Goal: Communication & Community: Share content

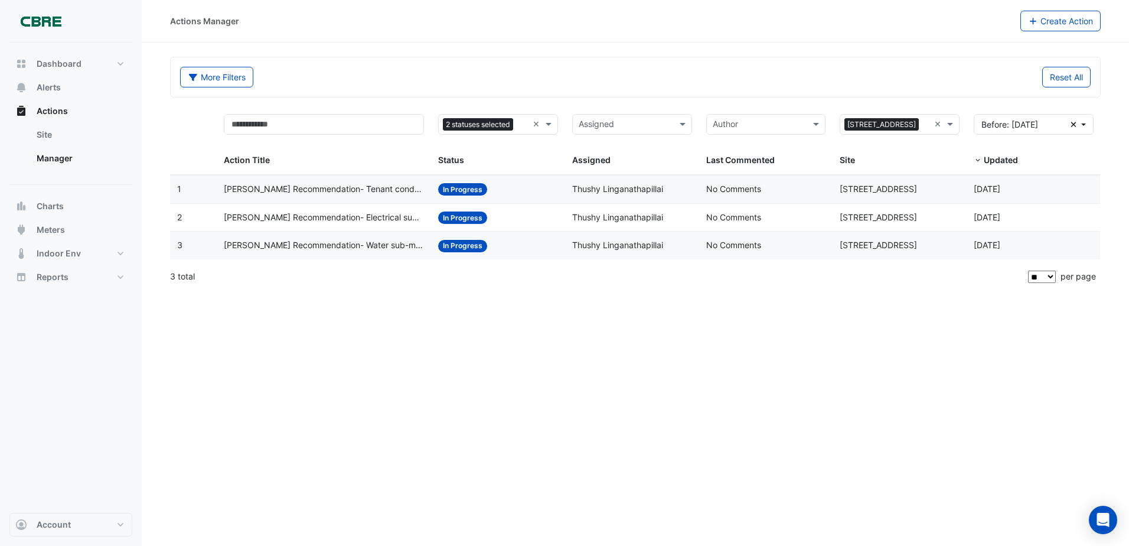
click at [261, 194] on span "[PERSON_NAME] Recommendation- Tenant condenser water loop" at bounding box center [324, 189] width 200 height 14
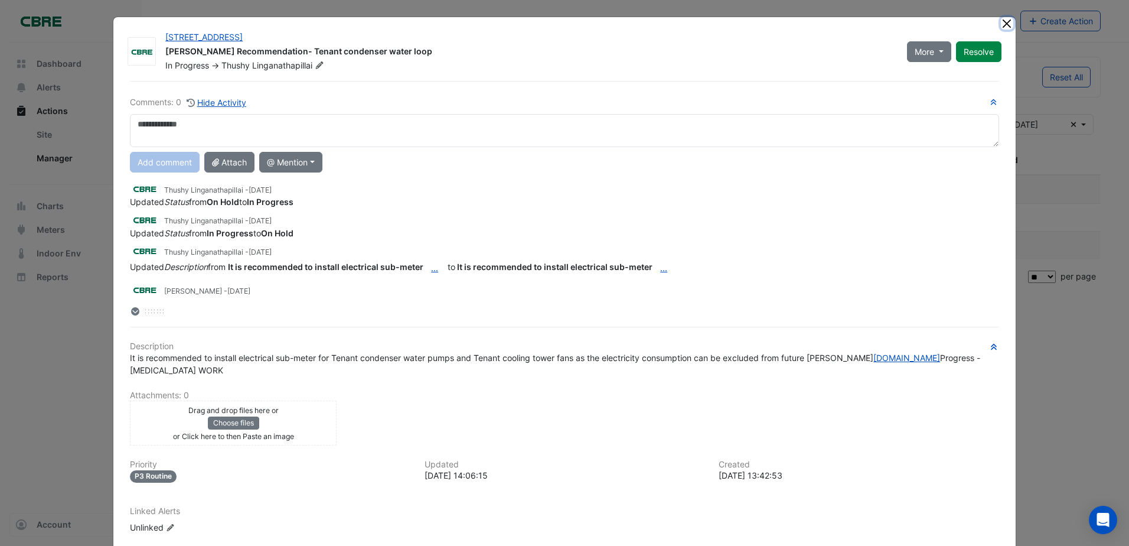
click at [1002, 27] on button "Close" at bounding box center [1007, 23] width 12 height 12
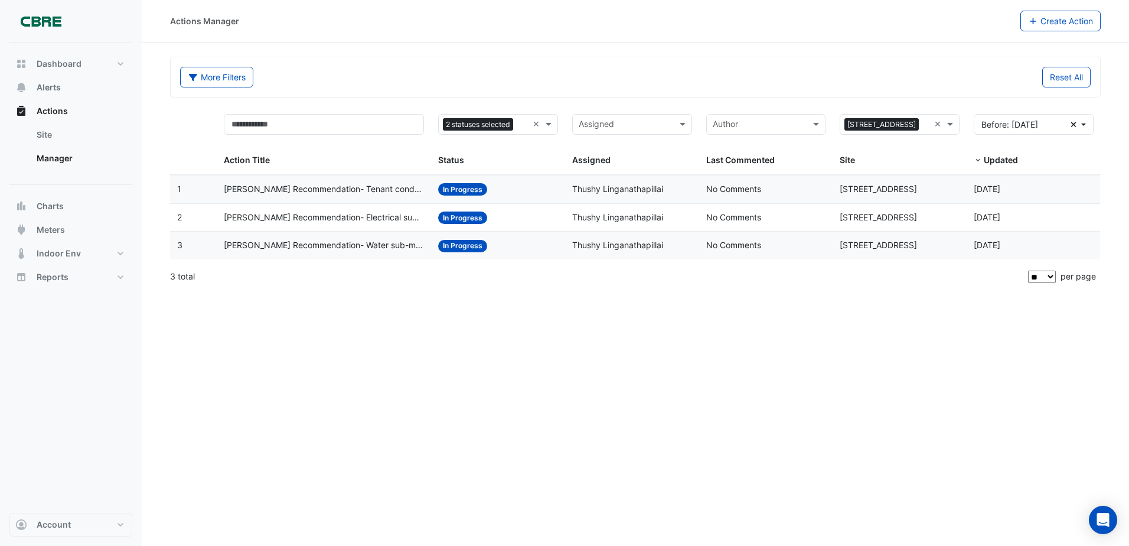
click at [314, 193] on span "[PERSON_NAME] Recommendation- Tenant condenser water loop" at bounding box center [324, 189] width 200 height 14
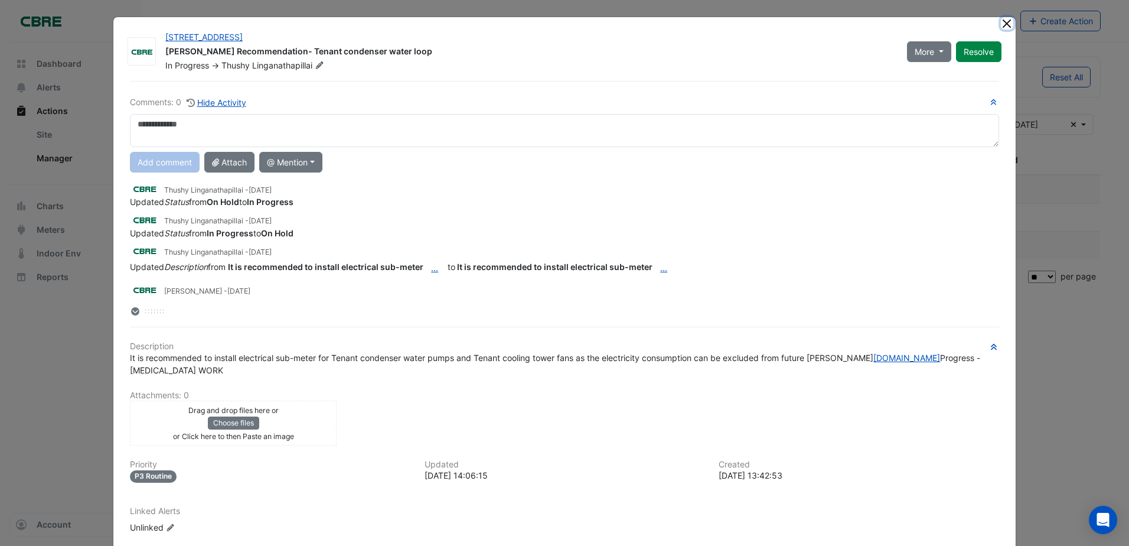
click at [1003, 20] on button "Close" at bounding box center [1007, 23] width 12 height 12
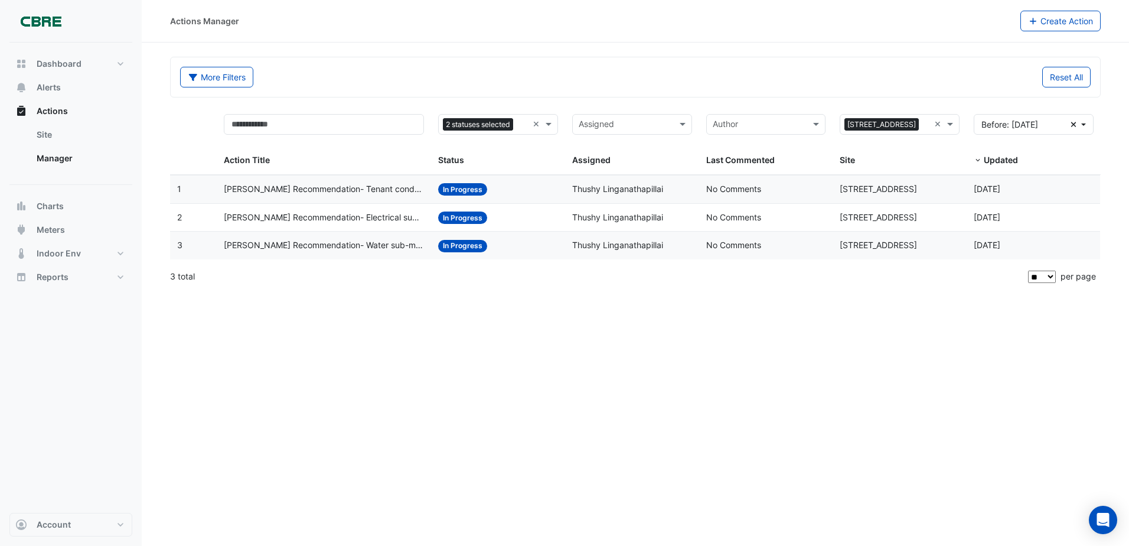
click at [325, 193] on span "[PERSON_NAME] Recommendation- Tenant condenser water loop" at bounding box center [324, 189] width 200 height 14
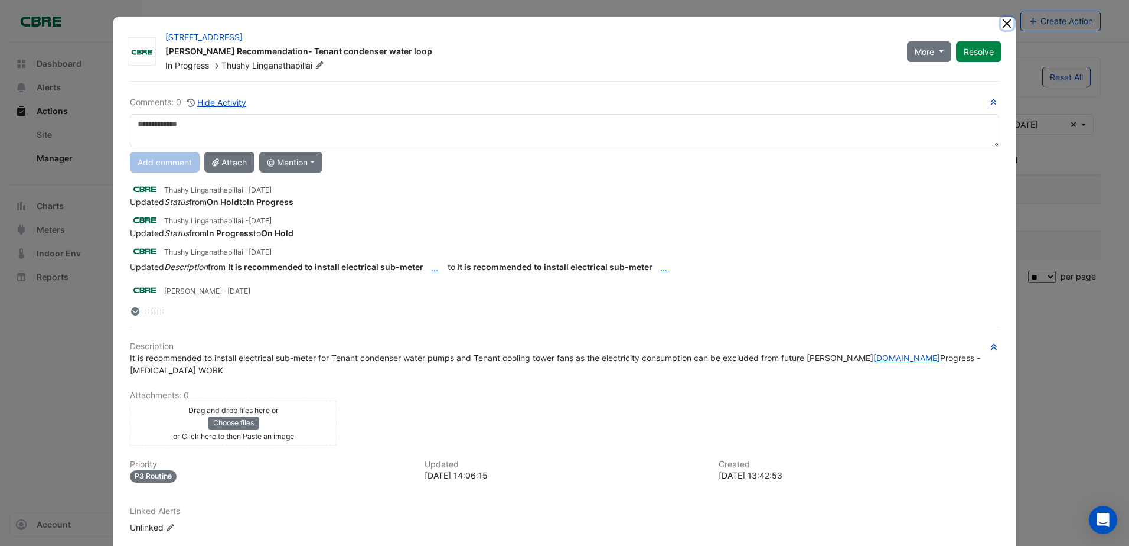
click at [1003, 26] on button "Close" at bounding box center [1007, 23] width 12 height 12
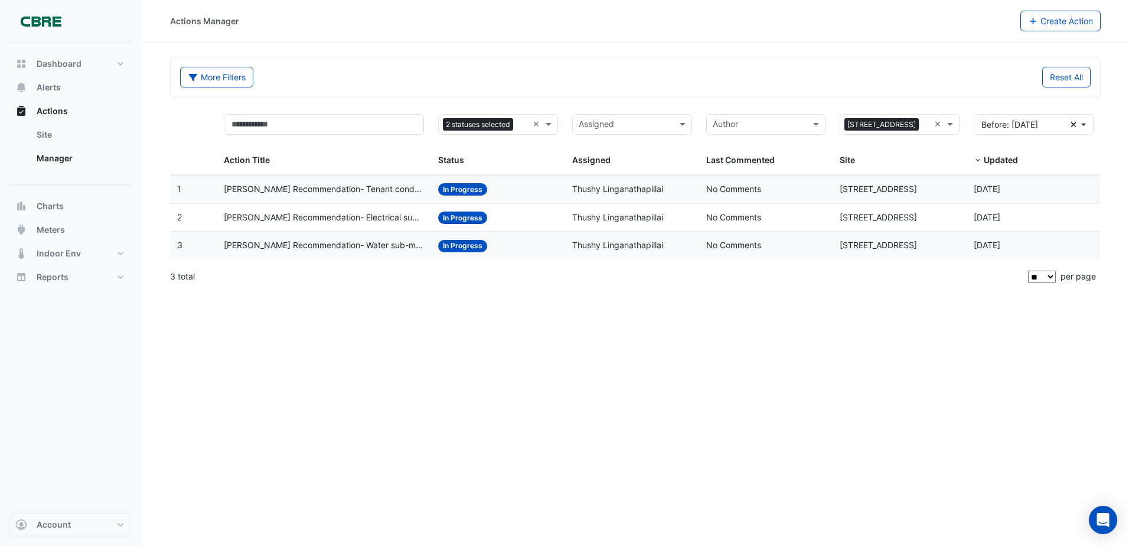
click at [363, 191] on span "[PERSON_NAME] Recommendation- Tenant condenser water loop" at bounding box center [324, 189] width 200 height 14
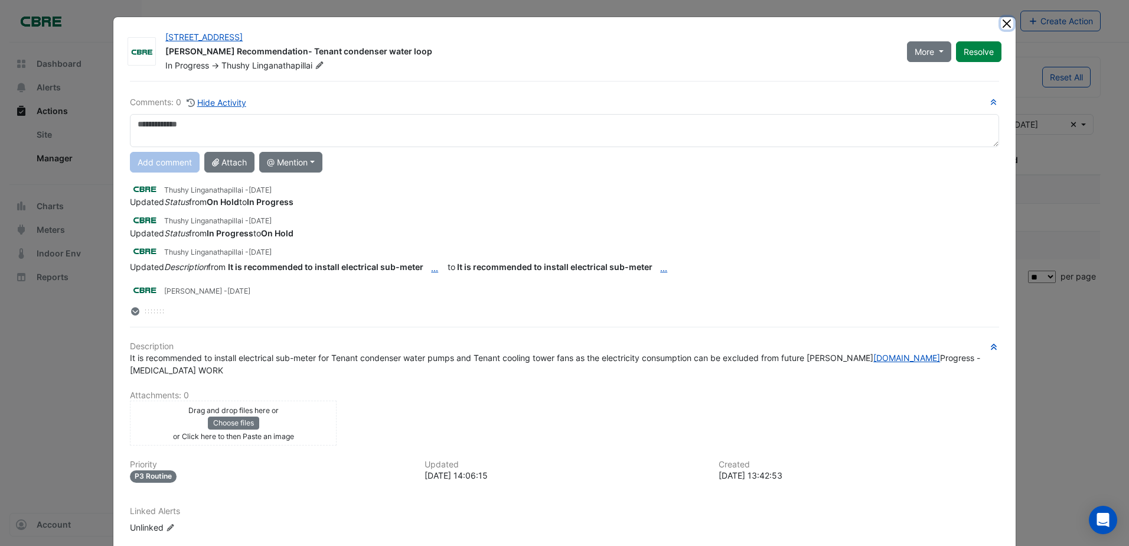
click at [1008, 25] on button "Close" at bounding box center [1007, 23] width 12 height 12
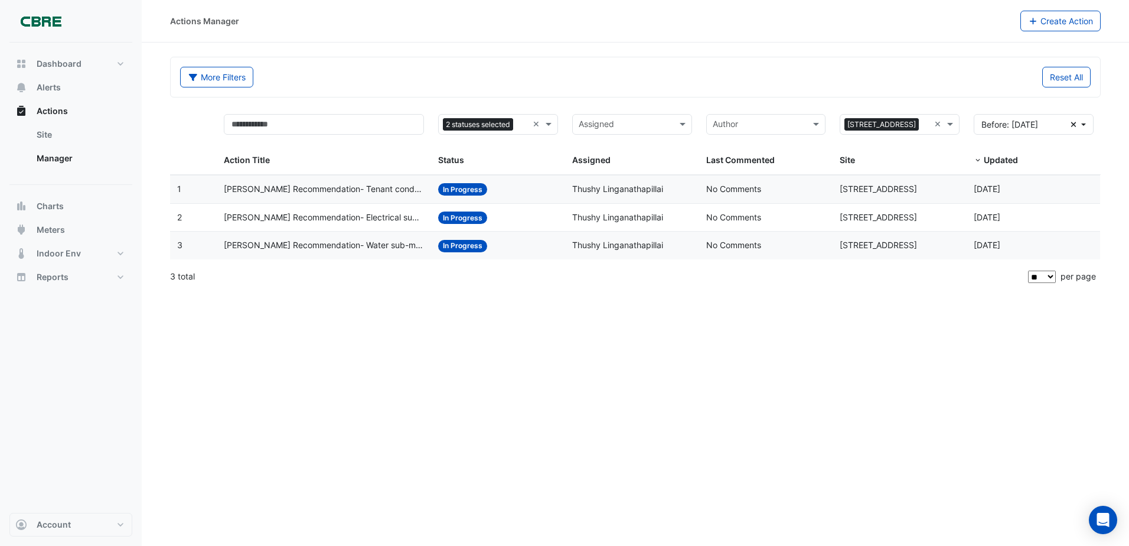
click at [345, 213] on span "[PERSON_NAME] Recommendation- Electrical sub-meters" at bounding box center [324, 218] width 200 height 14
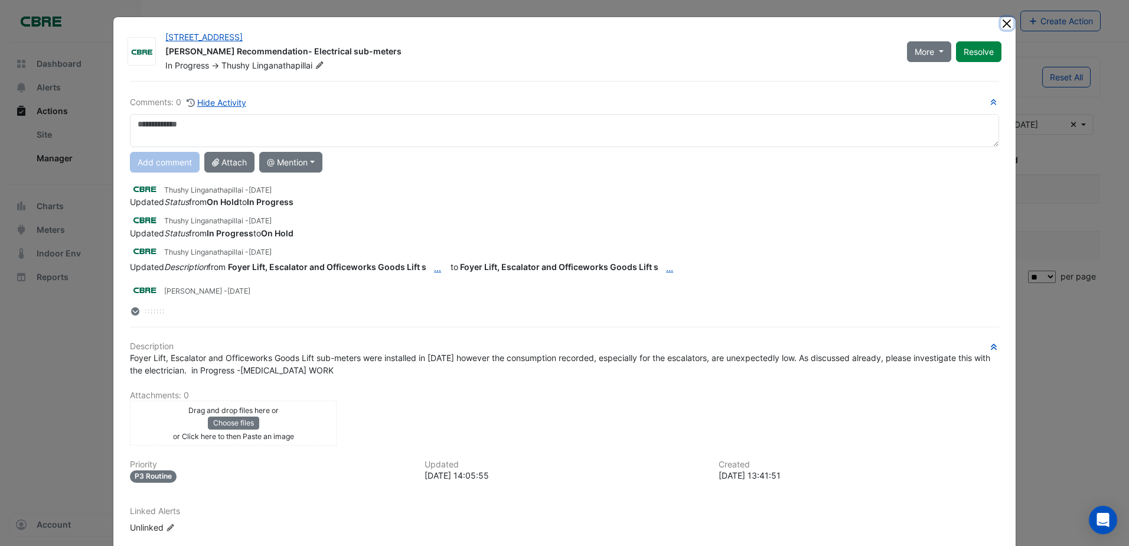
click at [1002, 27] on button "Close" at bounding box center [1007, 23] width 12 height 12
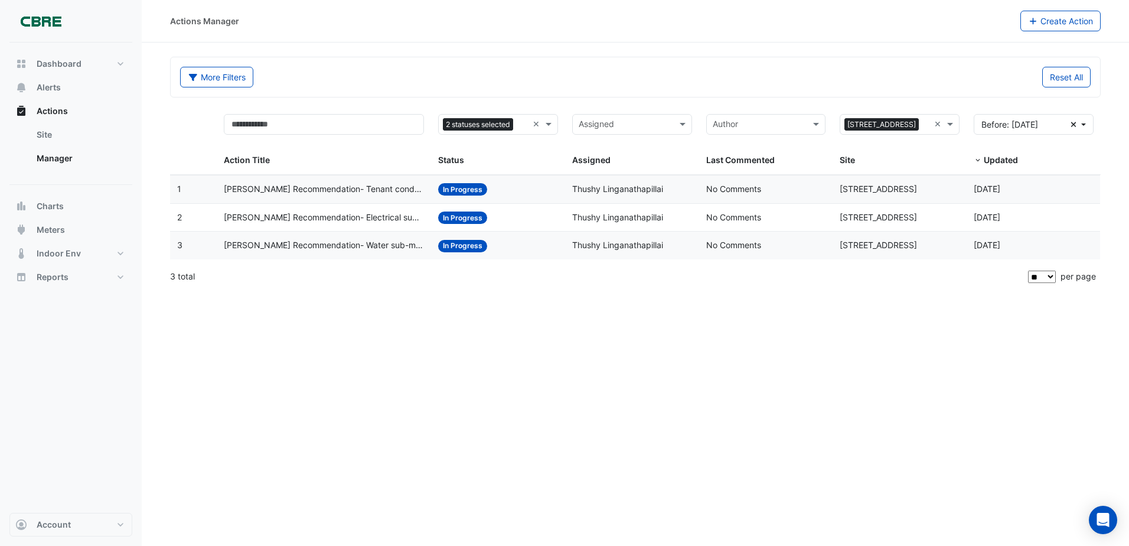
click at [377, 247] on span "[PERSON_NAME] Recommendation- Water sub-meter" at bounding box center [324, 246] width 200 height 14
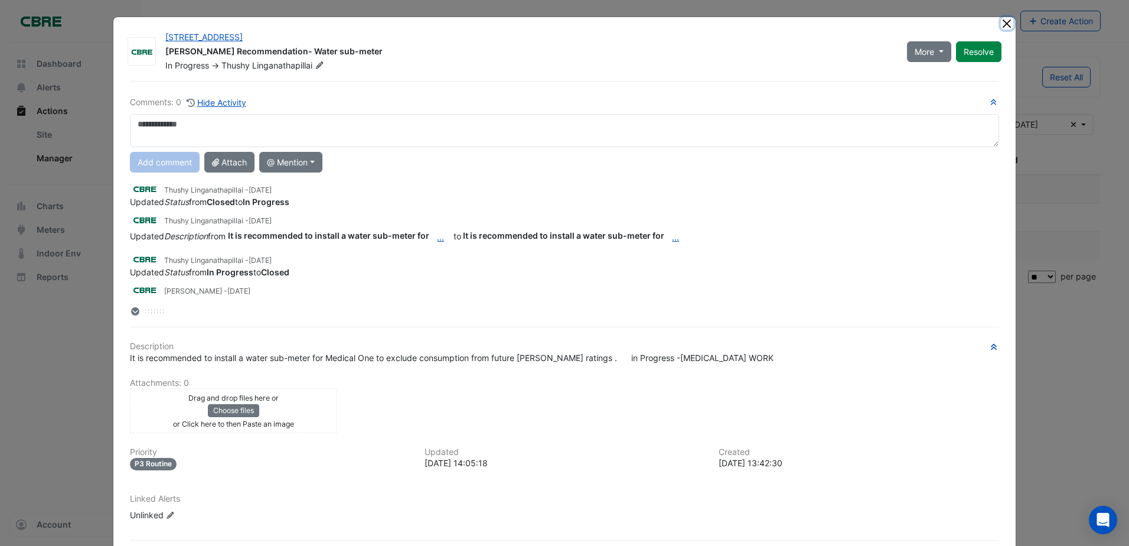
click at [1001, 24] on button "Close" at bounding box center [1007, 23] width 12 height 12
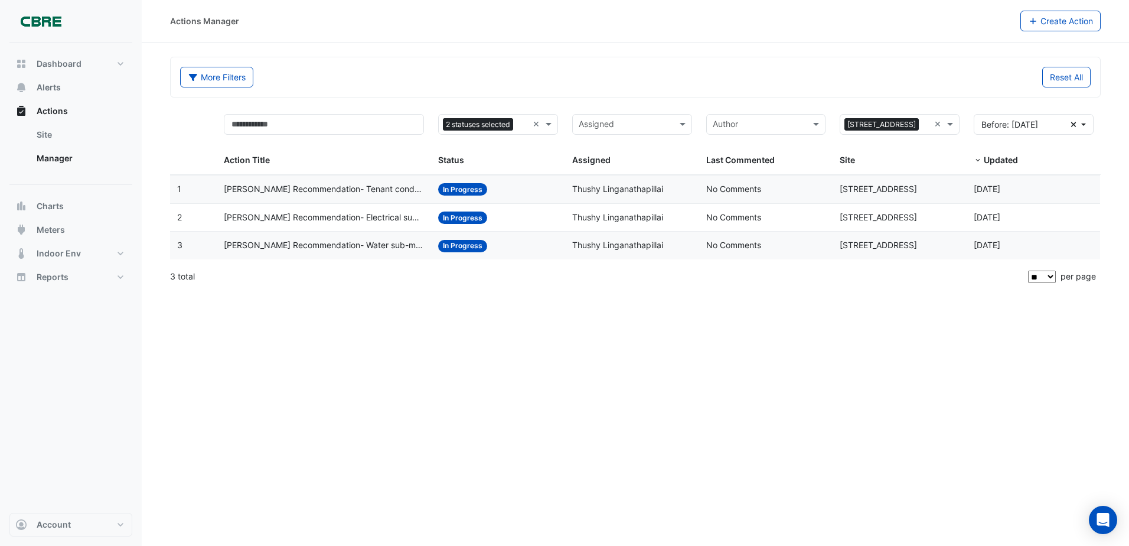
click at [386, 188] on span "[PERSON_NAME] Recommendation- Tenant condenser water loop" at bounding box center [324, 189] width 200 height 14
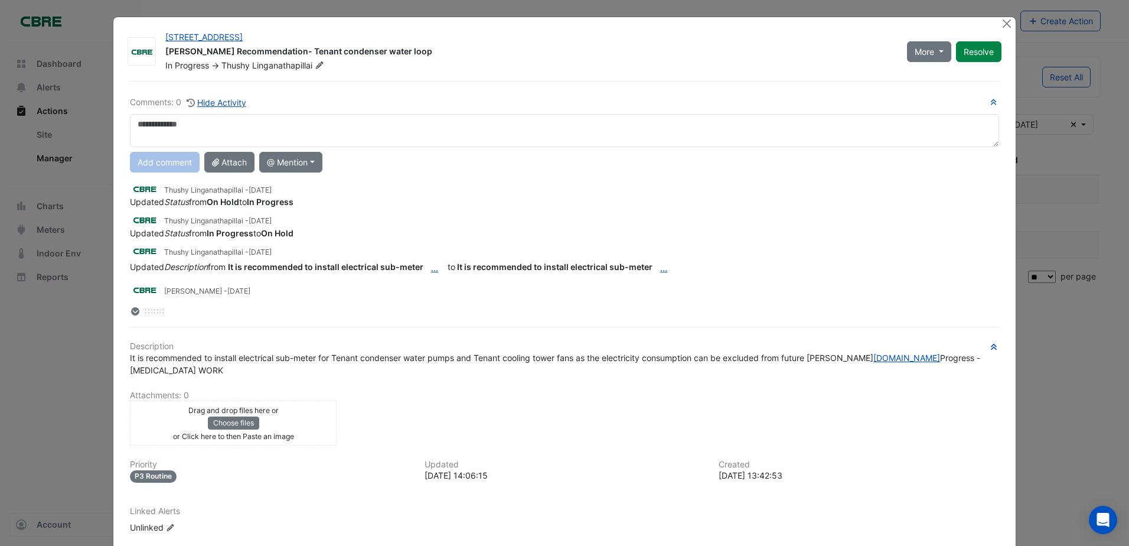
scroll to position [56, 0]
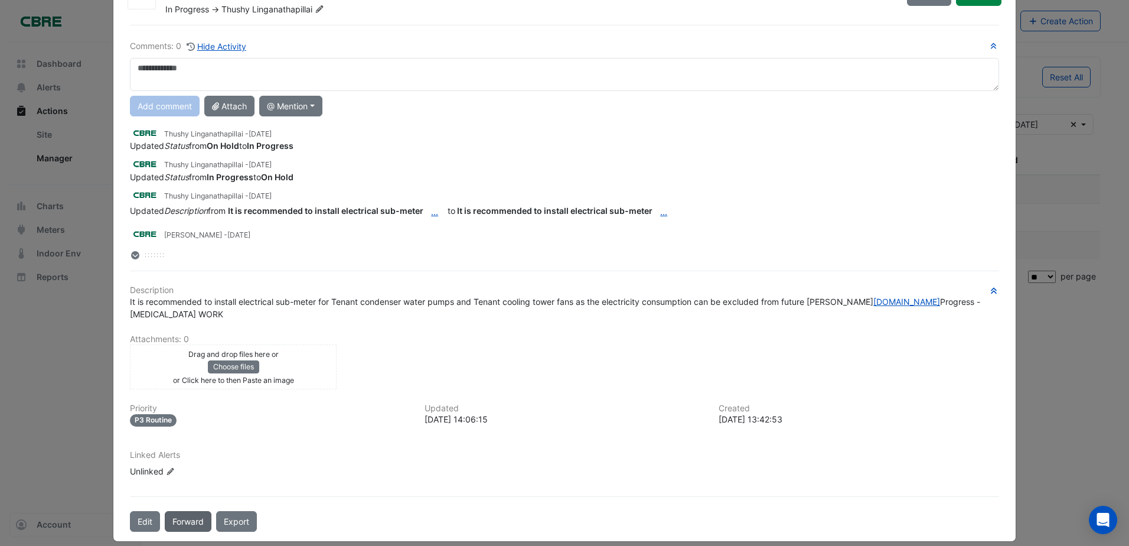
click at [183, 512] on button "Forward" at bounding box center [188, 521] width 47 height 21
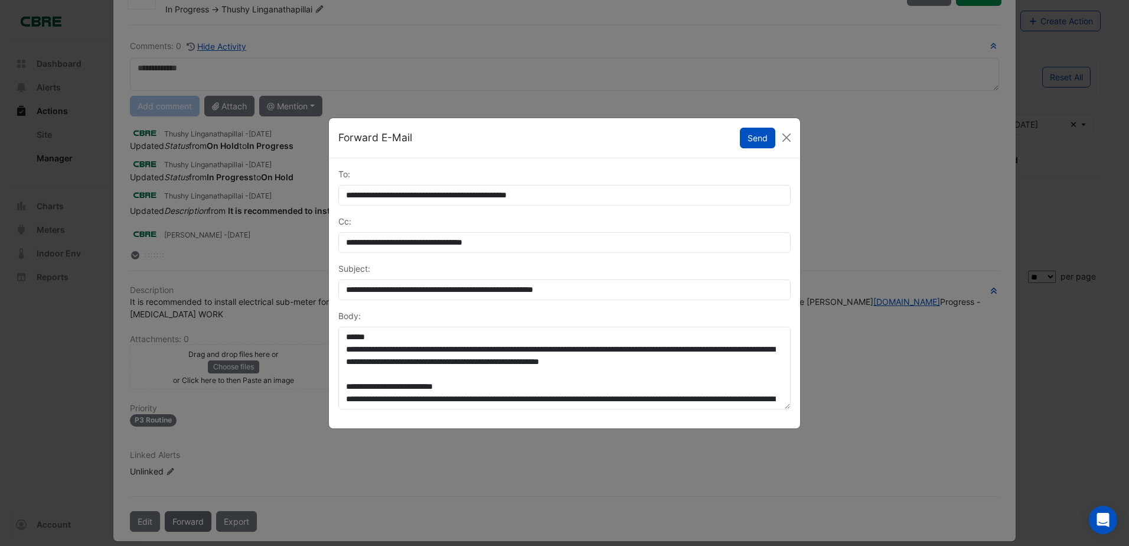
scroll to position [26, 0]
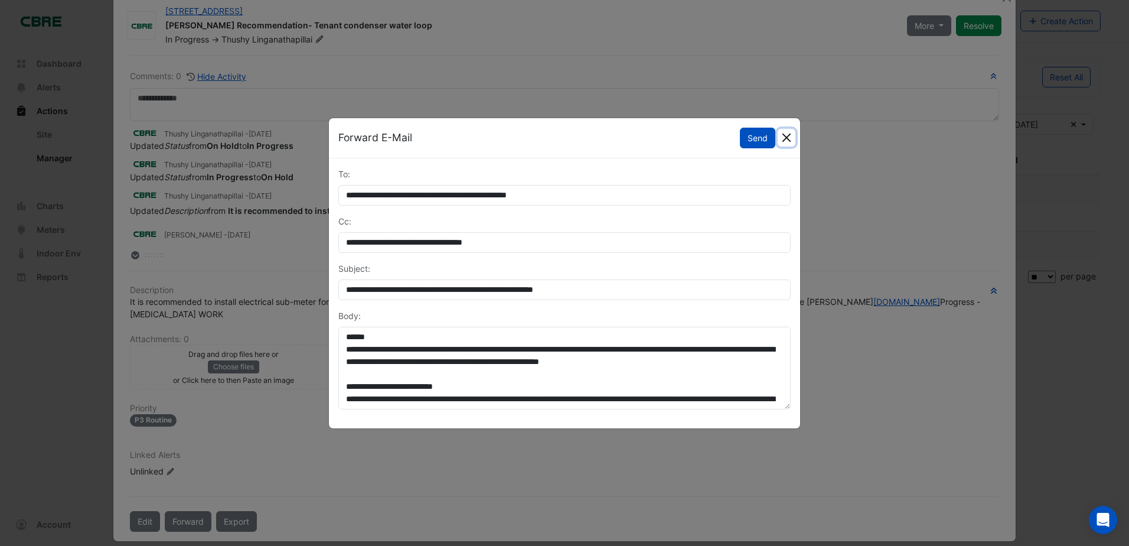
click at [782, 137] on button "Close" at bounding box center [787, 138] width 18 height 18
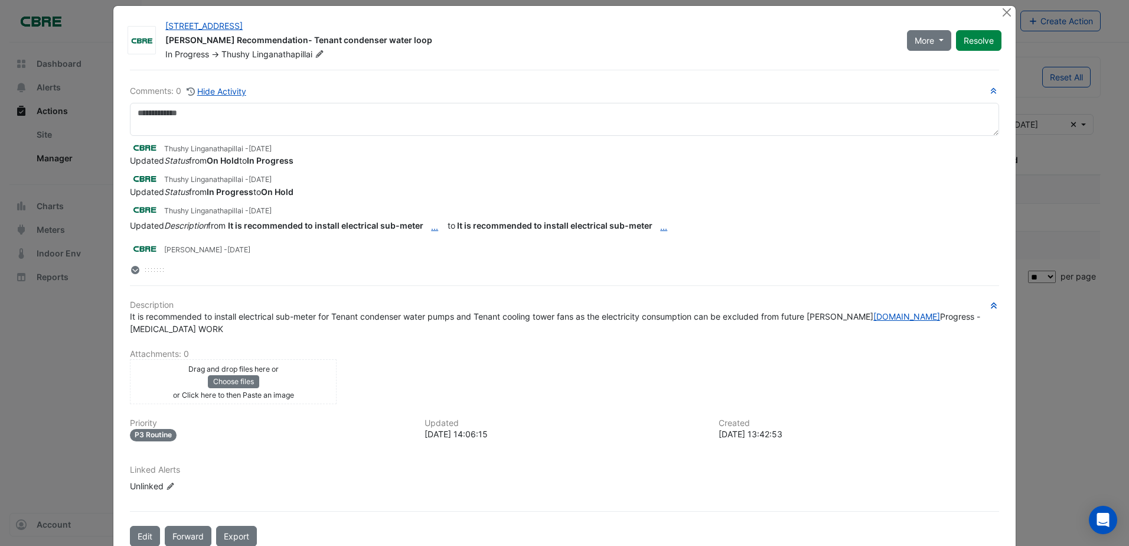
scroll to position [0, 0]
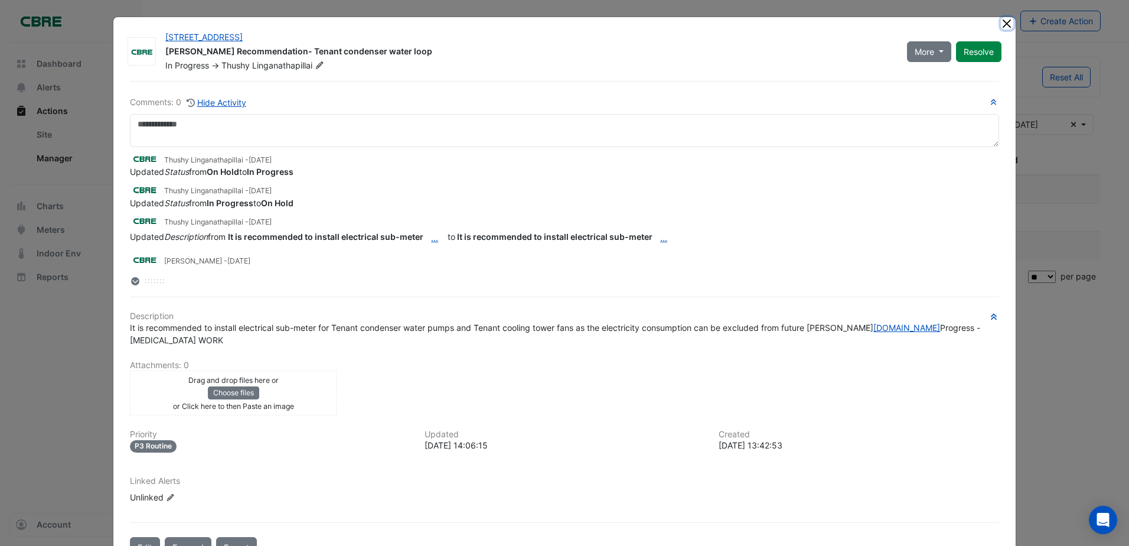
click at [1001, 25] on button "Close" at bounding box center [1007, 23] width 12 height 12
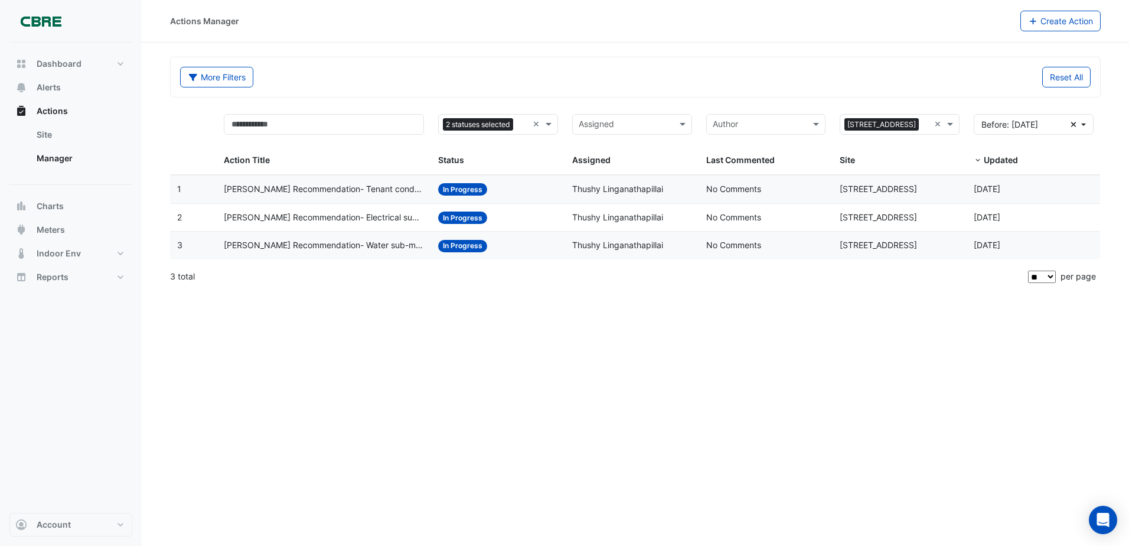
click at [341, 223] on span "[PERSON_NAME] Recommendation- Electrical sub-meters" at bounding box center [324, 218] width 200 height 14
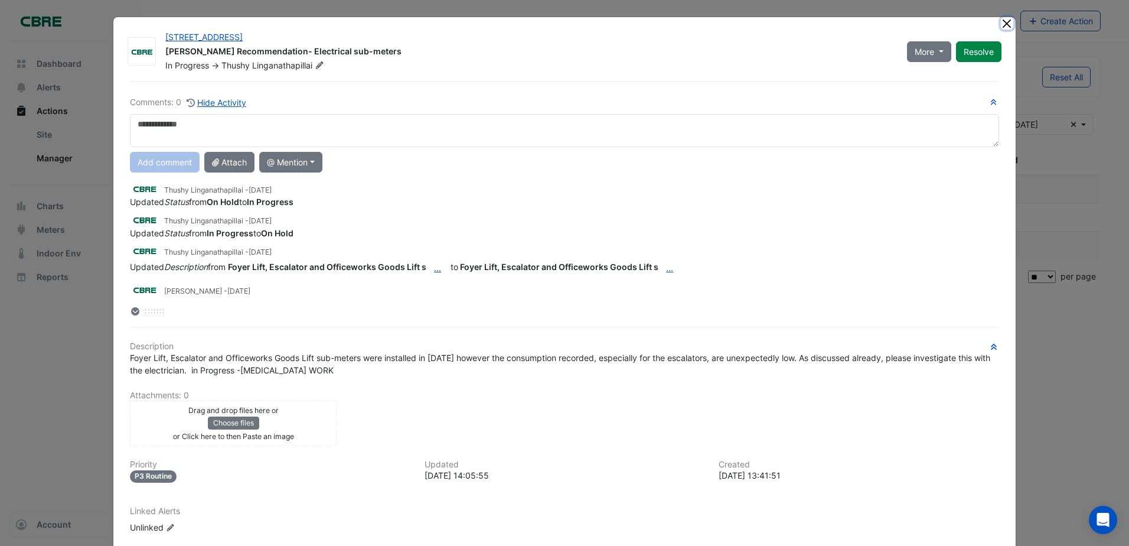
click at [1001, 22] on button "Close" at bounding box center [1007, 23] width 12 height 12
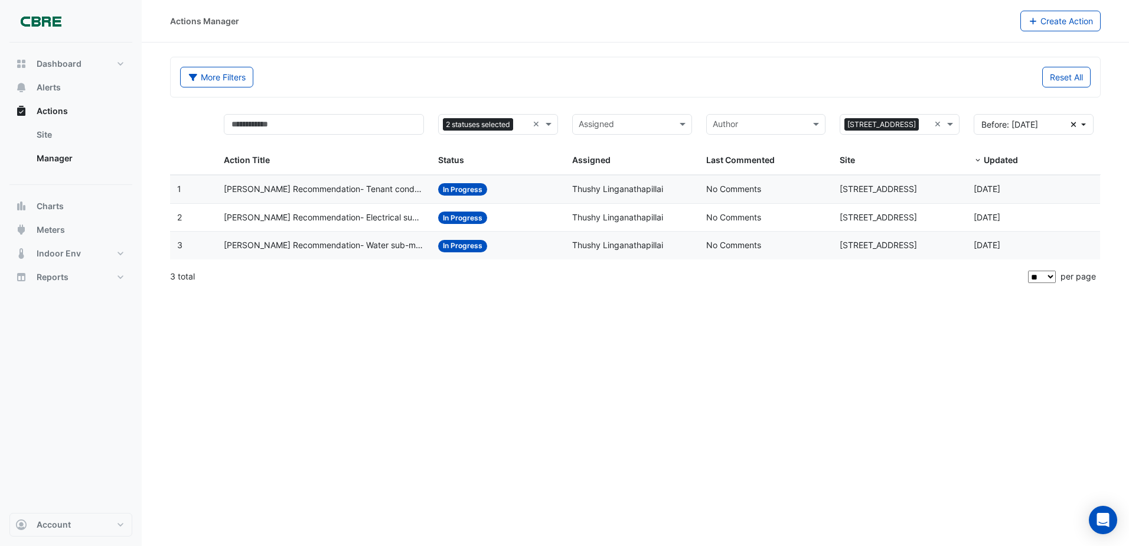
click at [263, 243] on span "[PERSON_NAME] Recommendation- Water sub-meter" at bounding box center [324, 246] width 200 height 14
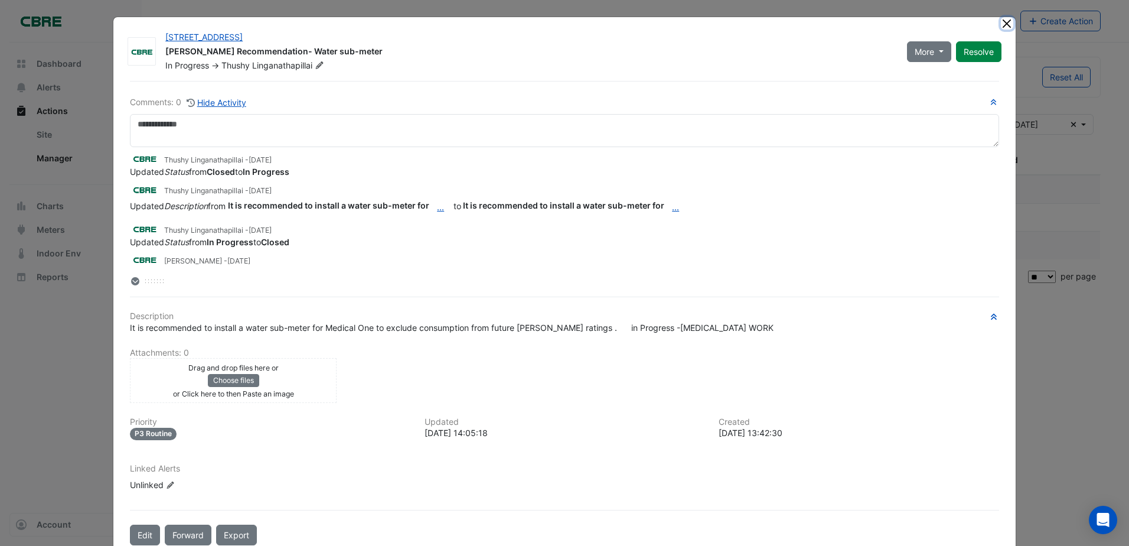
click at [1001, 22] on button "Close" at bounding box center [1007, 23] width 12 height 12
